Goal: Task Accomplishment & Management: Use online tool/utility

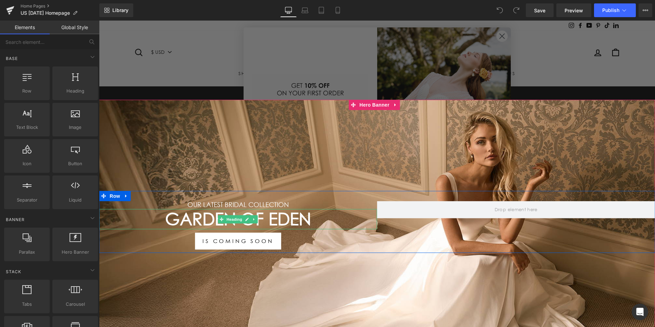
click at [310, 216] on h1 "GARDEN OF EDEN" at bounding box center [238, 219] width 278 height 20
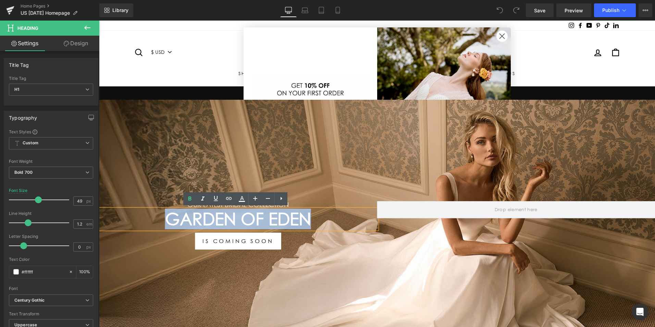
drag, startPoint x: 317, startPoint y: 220, endPoint x: 105, endPoint y: 218, distance: 211.3
click at [165, 217] on h1 "GARDEN OF EDEN" at bounding box center [238, 219] width 278 height 20
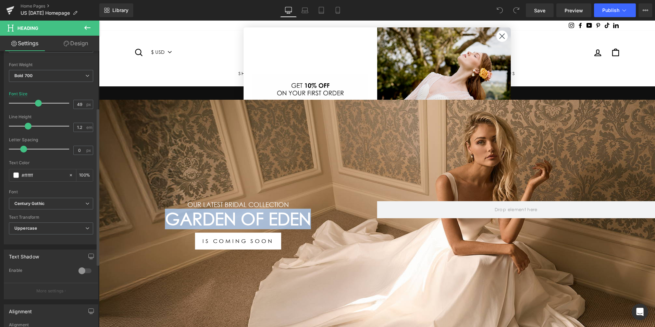
scroll to position [103, 0]
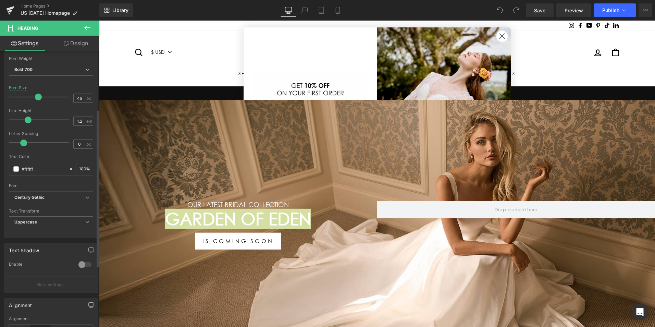
click at [78, 197] on b "Century Gothic" at bounding box center [49, 197] width 71 height 6
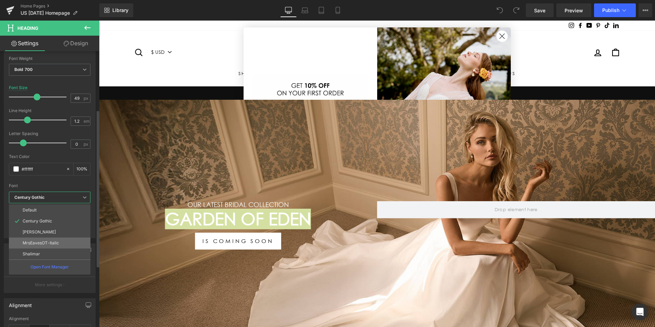
click at [62, 243] on li "MrsEavesOT-Italic" at bounding box center [49, 242] width 81 height 11
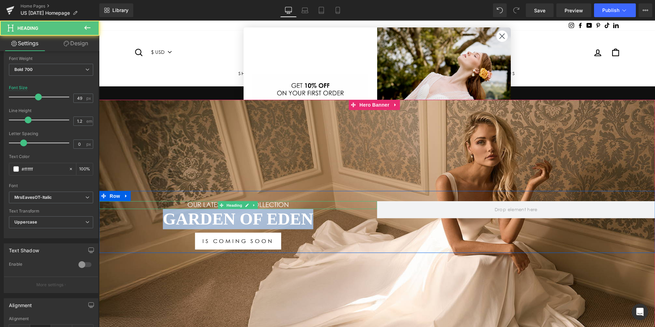
drag, startPoint x: 319, startPoint y: 218, endPoint x: 129, endPoint y: 211, distance: 190.5
click at [148, 206] on div "Our LATEST BRIDAL COLLECTION Heading GARDEN OF EDEN Heading IS COMING SOON Butt…" at bounding box center [238, 225] width 278 height 48
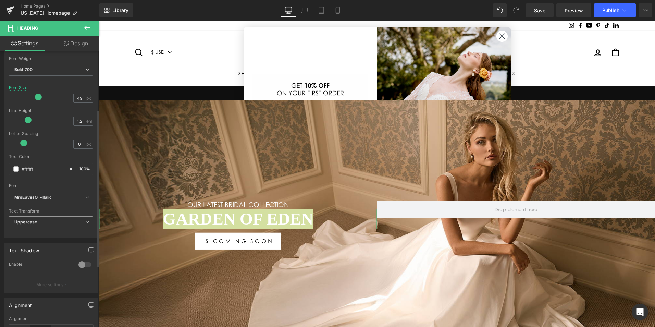
click at [72, 224] on span "Uppercase" at bounding box center [51, 222] width 84 height 12
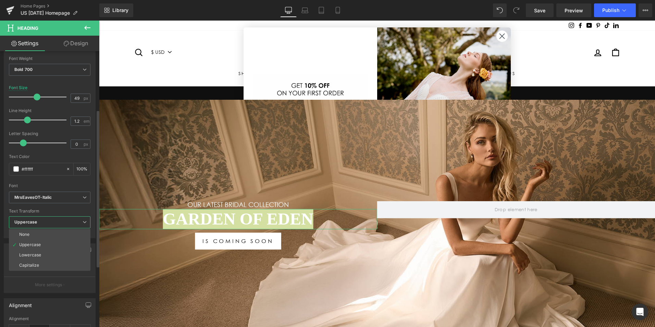
click at [72, 224] on span "Uppercase" at bounding box center [49, 222] width 81 height 12
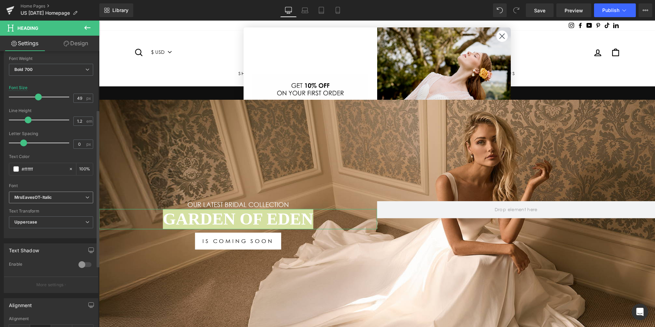
click at [77, 197] on b "MrsEavesOT-Italic" at bounding box center [49, 197] width 71 height 6
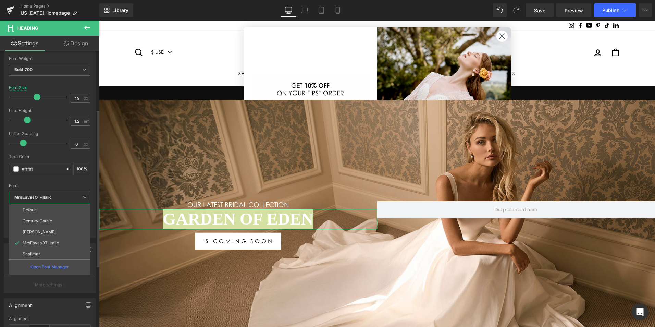
click at [77, 197] on b "MrsEavesOT-Italic" at bounding box center [48, 197] width 68 height 6
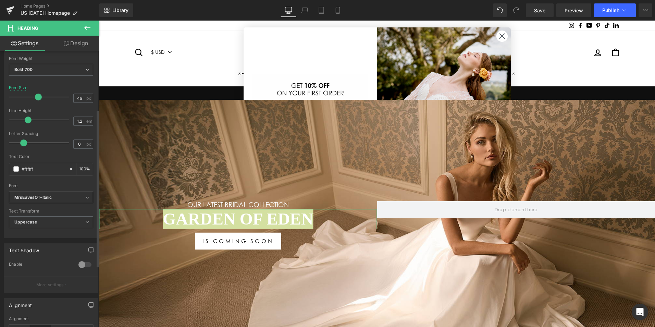
click at [74, 193] on span "MrsEavesOT-Italic" at bounding box center [51, 197] width 84 height 12
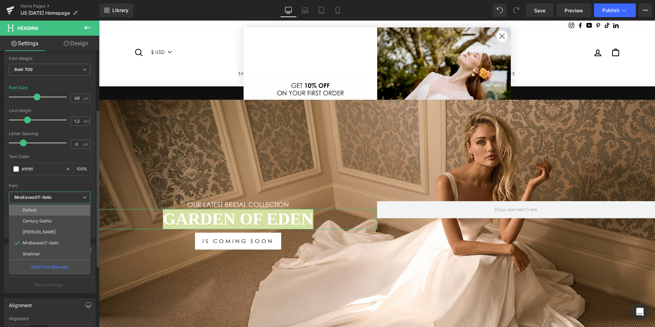
click at [71, 212] on li "Default" at bounding box center [49, 209] width 81 height 11
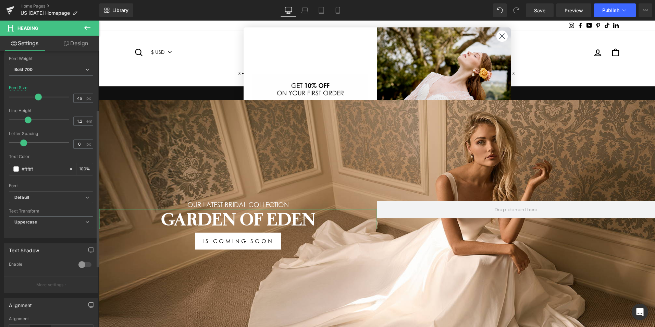
click at [84, 193] on span "Default" at bounding box center [51, 197] width 84 height 12
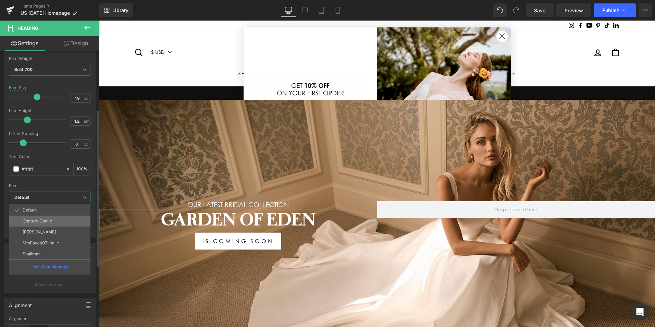
click at [72, 224] on li "Century Gothic" at bounding box center [49, 220] width 81 height 11
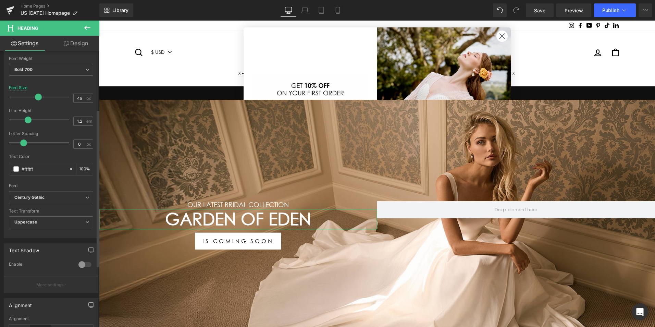
drag, startPoint x: 83, startPoint y: 196, endPoint x: 76, endPoint y: 214, distance: 20.2
click at [85, 196] on icon at bounding box center [87, 197] width 4 height 4
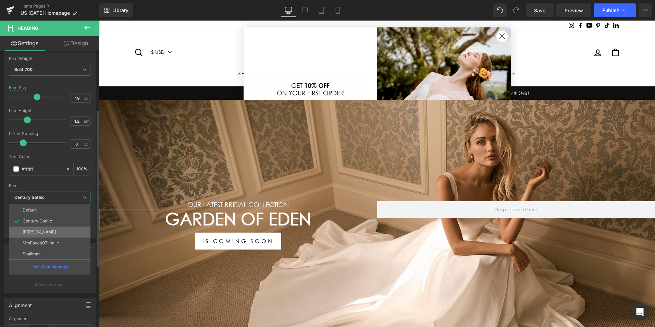
click at [65, 229] on li "[PERSON_NAME]" at bounding box center [49, 231] width 81 height 11
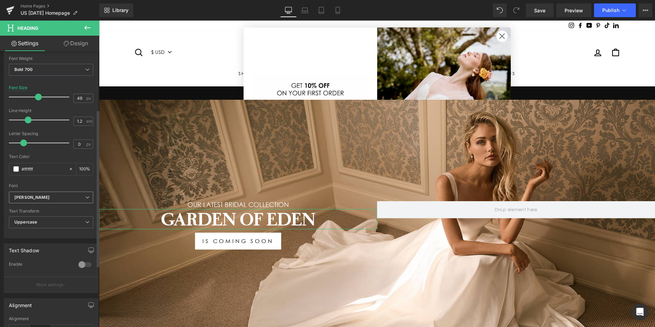
click at [88, 198] on span "[PERSON_NAME]" at bounding box center [51, 197] width 84 height 12
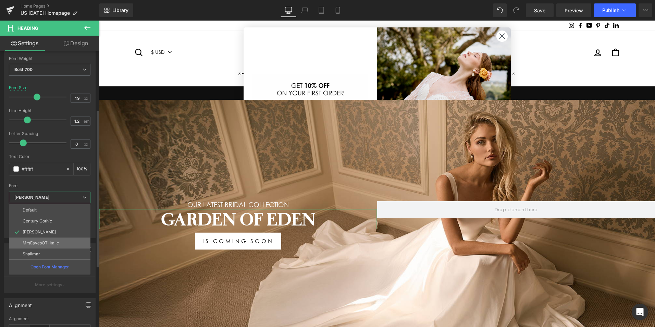
click at [69, 241] on li "MrsEavesOT-Italic" at bounding box center [49, 242] width 81 height 11
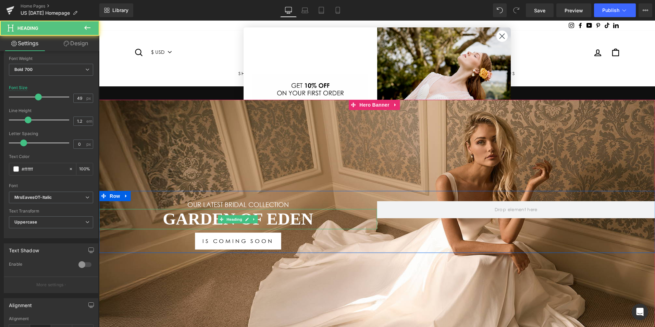
click at [318, 215] on h1 "GARDEN OF EDEN" at bounding box center [238, 219] width 278 height 20
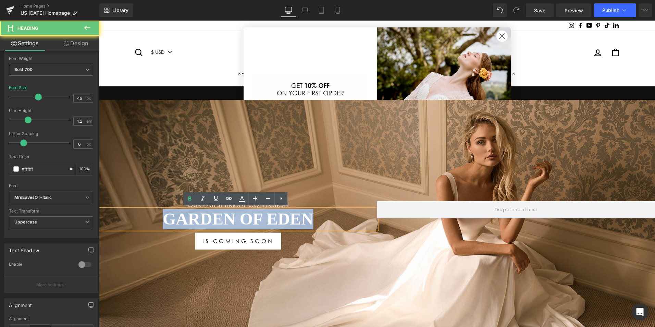
drag, startPoint x: 268, startPoint y: 214, endPoint x: 101, endPoint y: 207, distance: 167.2
click at [124, 209] on h1 "GARDEN OF EDEN" at bounding box center [238, 219] width 278 height 20
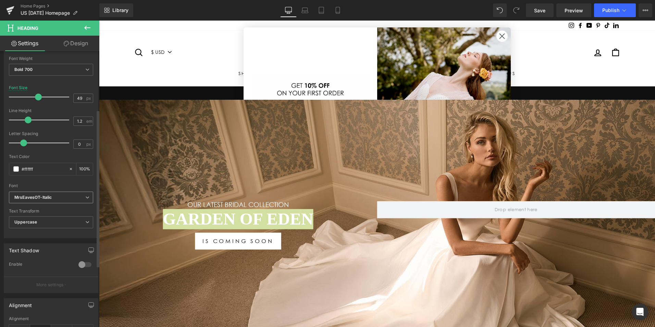
click at [79, 195] on b "MrsEavesOT-Italic" at bounding box center [49, 197] width 71 height 6
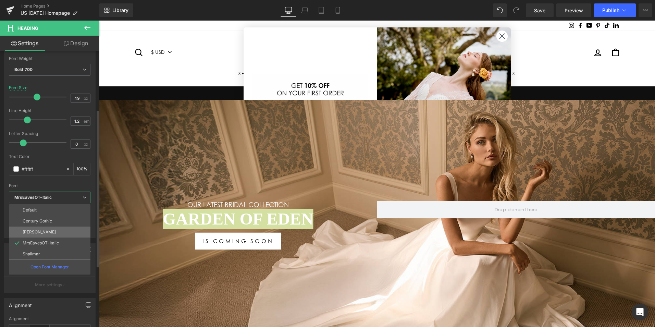
click at [54, 227] on li "[PERSON_NAME]" at bounding box center [49, 231] width 81 height 11
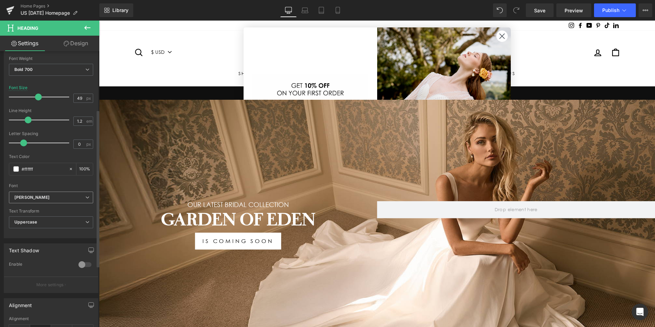
click at [85, 194] on span "[PERSON_NAME]" at bounding box center [51, 197] width 84 height 12
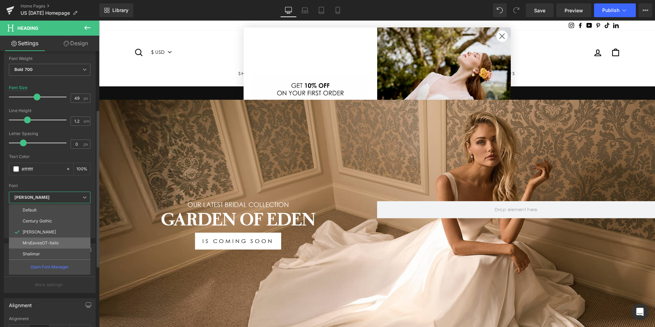
click at [62, 243] on li "MrsEavesOT-Italic" at bounding box center [49, 242] width 81 height 11
